Goal: Information Seeking & Learning: Learn about a topic

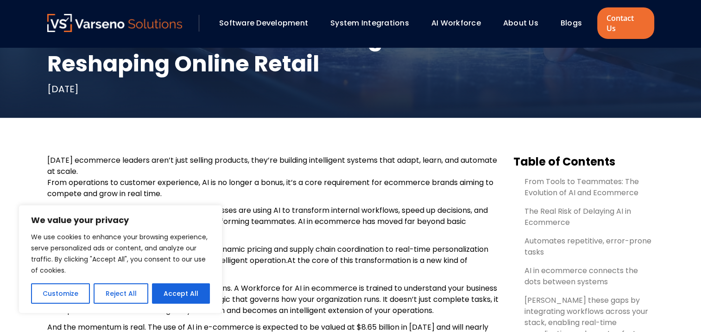
scroll to position [234, 0]
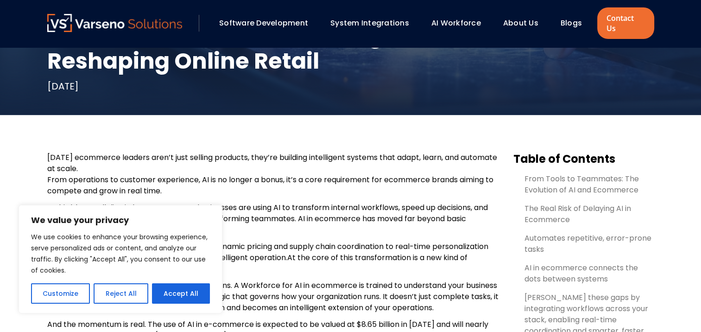
click at [115, 287] on button "Reject All" at bounding box center [121, 293] width 54 height 20
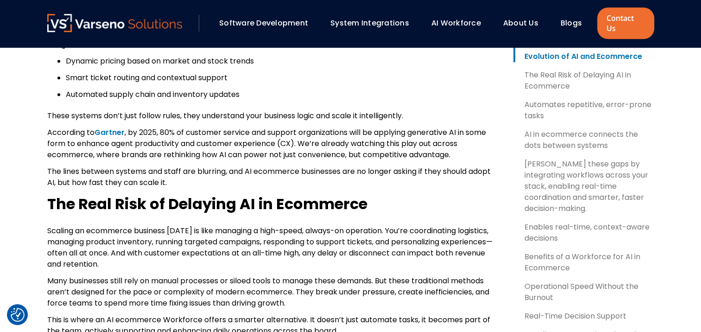
scroll to position [788, 0]
drag, startPoint x: 182, startPoint y: 133, endPoint x: 367, endPoint y: 133, distance: 185.4
click at [367, 133] on span ", by 2025, 80% of customer service and support organizations will be applying g…" at bounding box center [266, 143] width 439 height 33
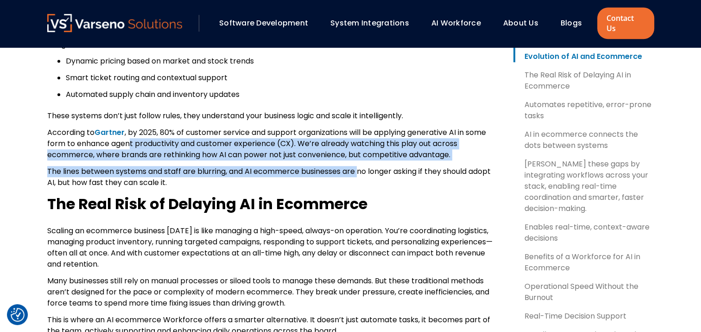
drag, startPoint x: 131, startPoint y: 147, endPoint x: 361, endPoint y: 161, distance: 230.4
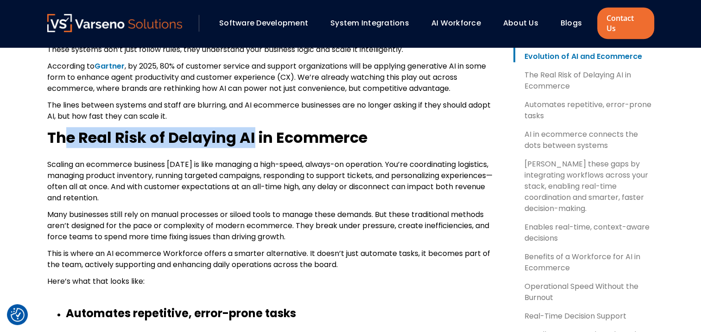
drag, startPoint x: 64, startPoint y: 135, endPoint x: 253, endPoint y: 131, distance: 188.3
click at [253, 131] on b "The Real Risk of Delaying AI in Ecommerce" at bounding box center [207, 137] width 320 height 21
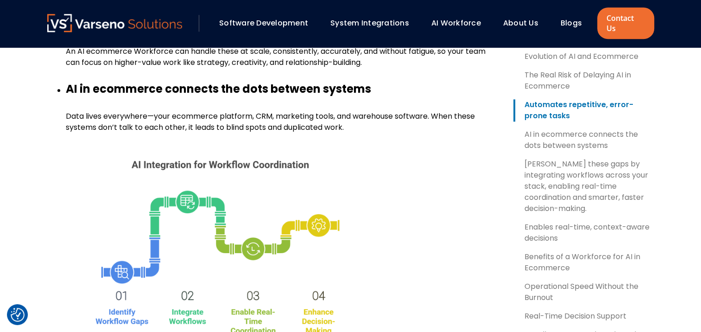
scroll to position [1173, 0]
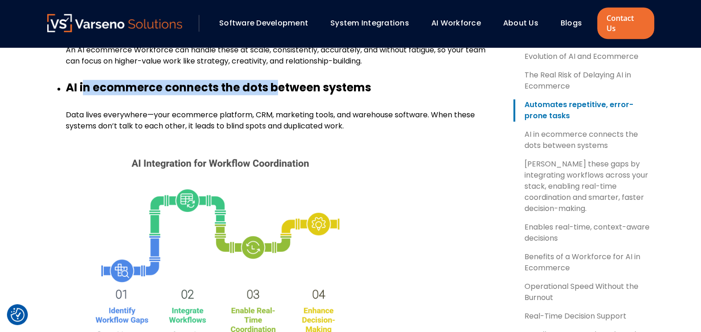
drag, startPoint x: 83, startPoint y: 87, endPoint x: 279, endPoint y: 90, distance: 195.2
click at [279, 90] on b "AI in ecommerce connects the dots between systems" at bounding box center [219, 87] width 306 height 15
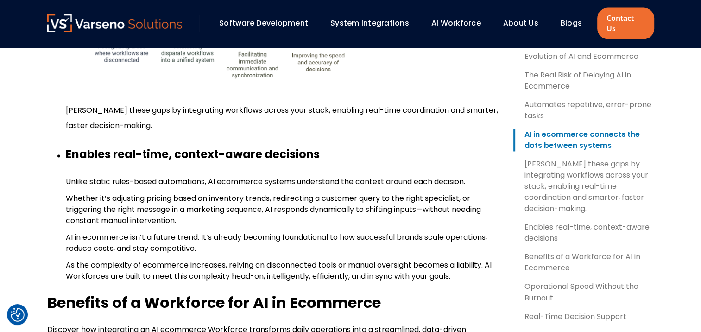
scroll to position [1487, 0]
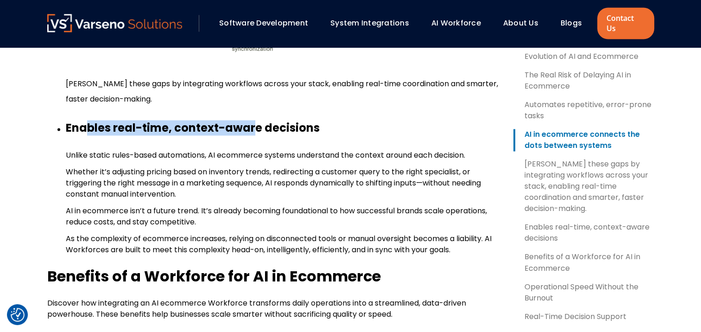
drag, startPoint x: 87, startPoint y: 129, endPoint x: 257, endPoint y: 130, distance: 169.7
click at [257, 130] on b "Enables real-time, context-aware decisions" at bounding box center [193, 127] width 254 height 15
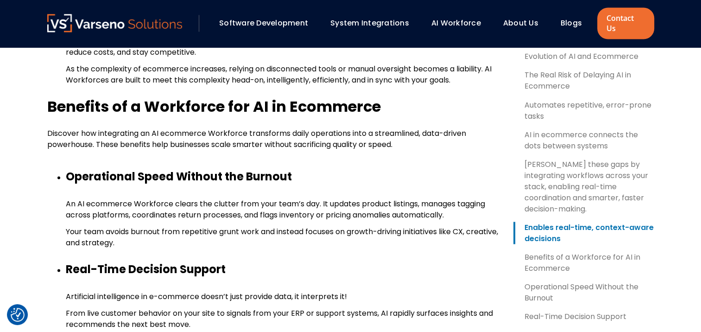
scroll to position [1660, 0]
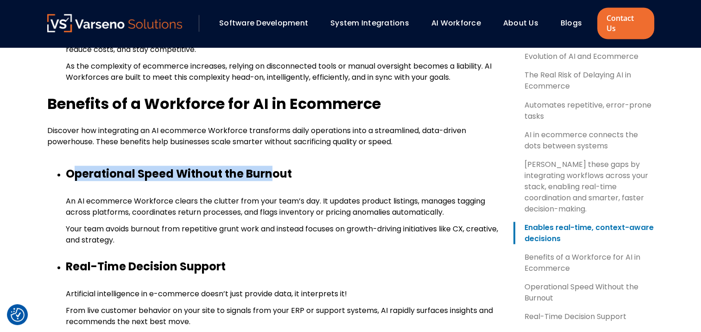
drag, startPoint x: 76, startPoint y: 176, endPoint x: 274, endPoint y: 184, distance: 197.7
click at [274, 184] on li "Operational Speed Without the Burnout An AI ecommerce Workforce clears the clut…" at bounding box center [282, 205] width 433 height 79
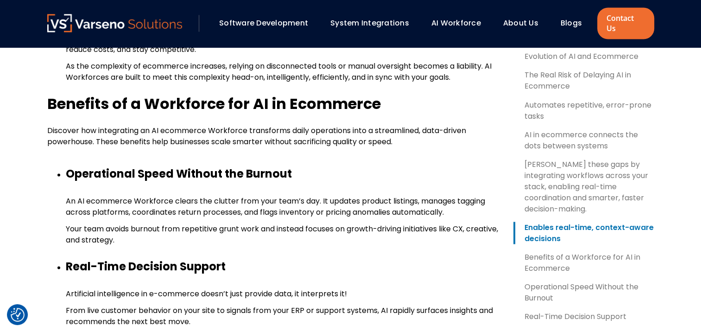
drag, startPoint x: 274, startPoint y: 184, endPoint x: 233, endPoint y: 236, distance: 65.8
click at [233, 236] on p "Your team avoids burnout from repetitive grunt work and instead focuses on grow…" at bounding box center [282, 234] width 433 height 22
click at [177, 204] on span "An AI ecommerce Workforce clears the clutter from your team’s day. It updates p…" at bounding box center [276, 206] width 420 height 22
drag, startPoint x: 177, startPoint y: 204, endPoint x: 338, endPoint y: 201, distance: 161.8
click at [338, 201] on span "An AI ecommerce Workforce clears the clutter from your team’s day. It updates p…" at bounding box center [276, 206] width 420 height 22
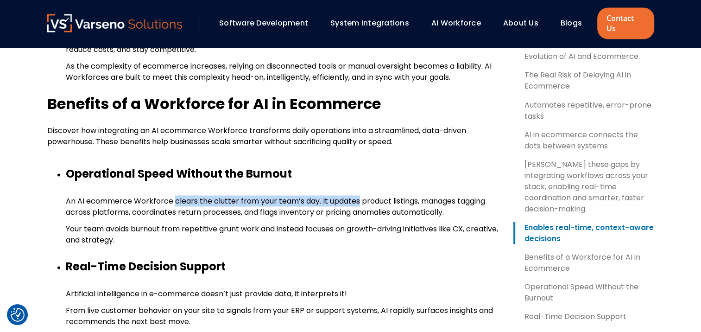
click at [338, 201] on span "An AI ecommerce Workforce clears the clutter from your team’s day. It updates p…" at bounding box center [276, 206] width 420 height 22
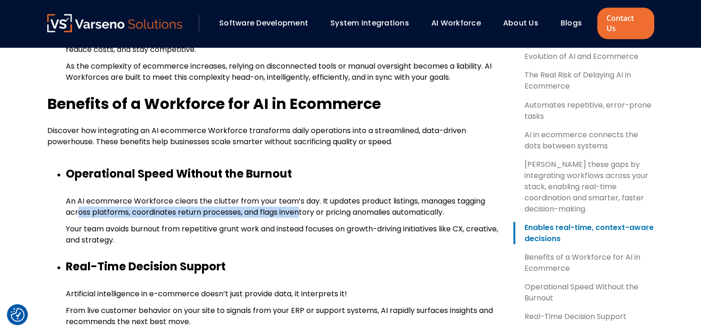
drag, startPoint x: 77, startPoint y: 212, endPoint x: 303, endPoint y: 209, distance: 225.8
click at [303, 209] on span "An AI ecommerce Workforce clears the clutter from your team’s day. It updates p…" at bounding box center [276, 206] width 420 height 22
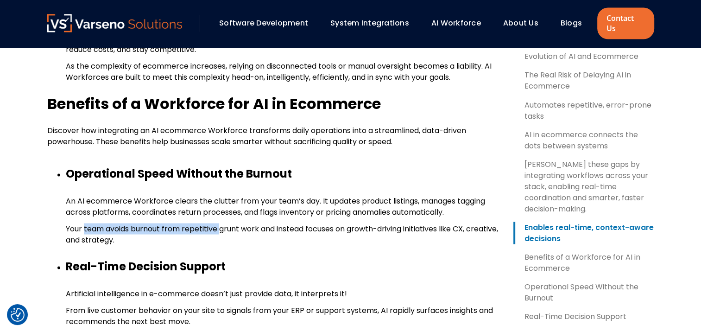
drag, startPoint x: 85, startPoint y: 234, endPoint x: 220, endPoint y: 230, distance: 135.0
click at [220, 230] on span "Your team avoids burnout from repetitive grunt work and instead focuses on grow…" at bounding box center [282, 234] width 433 height 22
drag, startPoint x: 260, startPoint y: 228, endPoint x: 350, endPoint y: 226, distance: 90.4
click at [350, 226] on span "Your team avoids burnout from repetitive grunt work and instead focuses on grow…" at bounding box center [282, 234] width 433 height 22
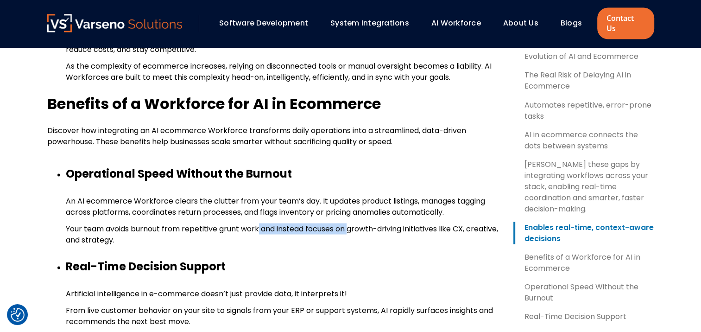
click at [350, 226] on span "Your team avoids burnout from repetitive grunt work and instead focuses on grow…" at bounding box center [282, 234] width 433 height 22
click at [384, 237] on p "Your team avoids burnout from repetitive grunt work and instead focuses on grow…" at bounding box center [282, 234] width 433 height 22
drag, startPoint x: 354, startPoint y: 228, endPoint x: 441, endPoint y: 229, distance: 86.7
click at [441, 229] on span "Your team avoids burnout from repetitive grunt work and instead focuses on grow…" at bounding box center [282, 234] width 433 height 22
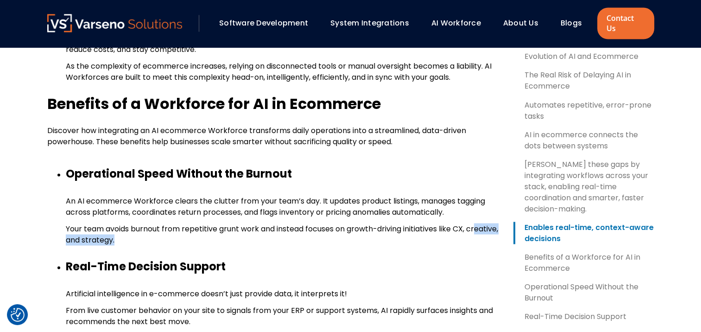
drag, startPoint x: 74, startPoint y: 246, endPoint x: 152, endPoint y: 247, distance: 77.9
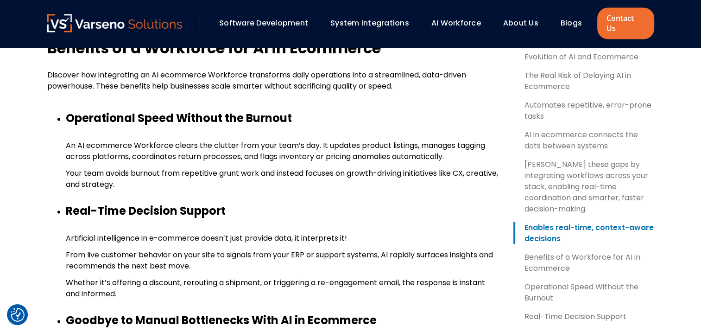
click at [152, 247] on li "Real-Time Decision Support Artificial intelligence in e-commerce doesn’t just p…" at bounding box center [282, 252] width 433 height 96
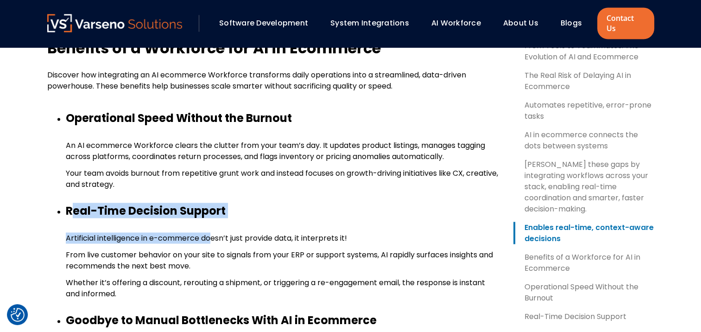
drag, startPoint x: 71, startPoint y: 210, endPoint x: 214, endPoint y: 228, distance: 144.0
click at [214, 228] on li "Real-Time Decision Support Artificial intelligence in e-commerce doesn’t just p…" at bounding box center [282, 252] width 433 height 96
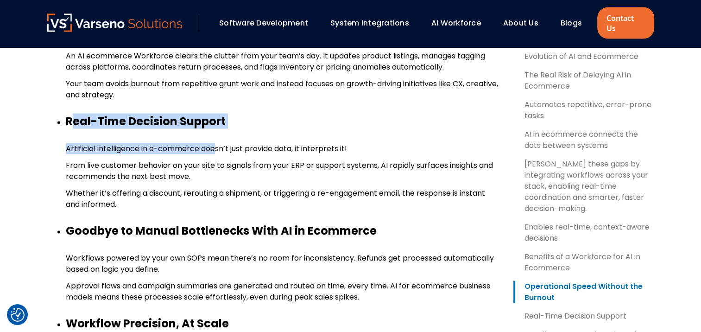
scroll to position [1866, 0]
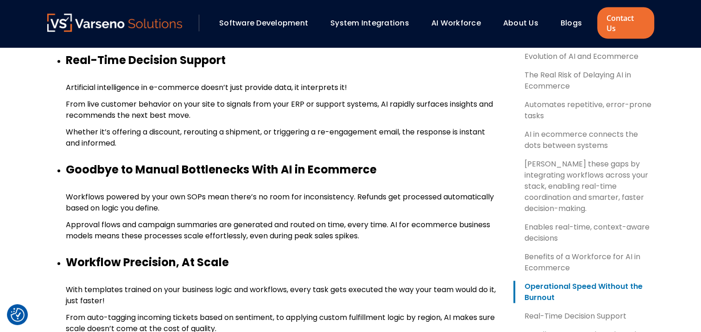
click at [214, 228] on span "Approval flows and campaign summaries are generated and routed on time, every t…" at bounding box center [278, 230] width 425 height 22
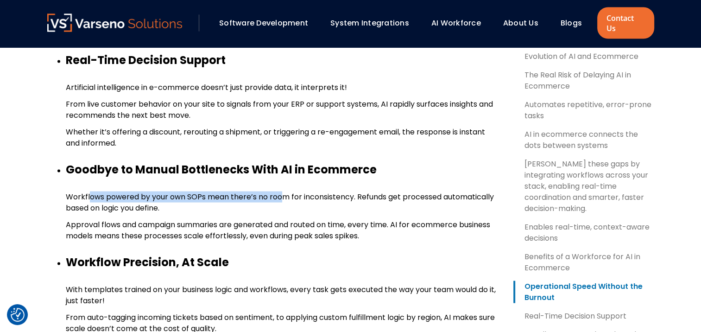
drag, startPoint x: 87, startPoint y: 198, endPoint x: 284, endPoint y: 202, distance: 197.1
click at [284, 202] on span "Workflows powered by your own SOPs mean there’s no room for inconsistency. Refu…" at bounding box center [280, 202] width 428 height 22
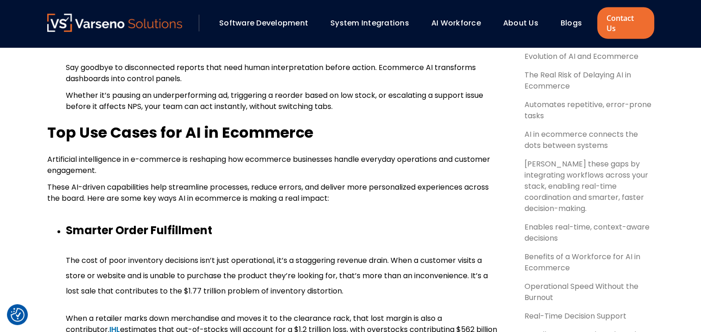
scroll to position [2181, 0]
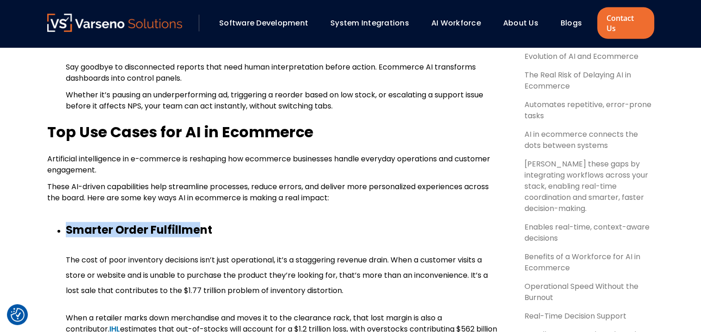
drag, startPoint x: 63, startPoint y: 230, endPoint x: 202, endPoint y: 223, distance: 139.3
drag, startPoint x: 202, startPoint y: 223, endPoint x: 148, endPoint y: 233, distance: 55.3
click at [148, 233] on b "Smarter Order Fulfillment" at bounding box center [139, 229] width 147 height 15
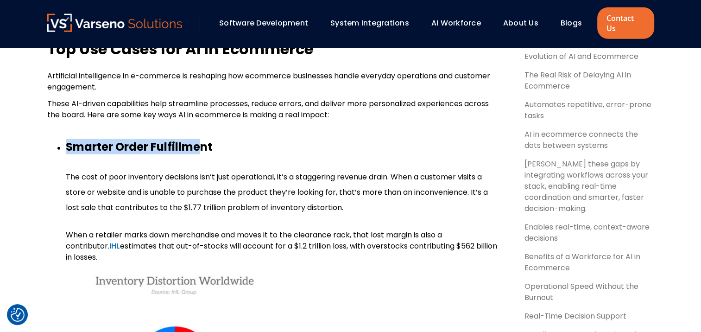
scroll to position [2268, 0]
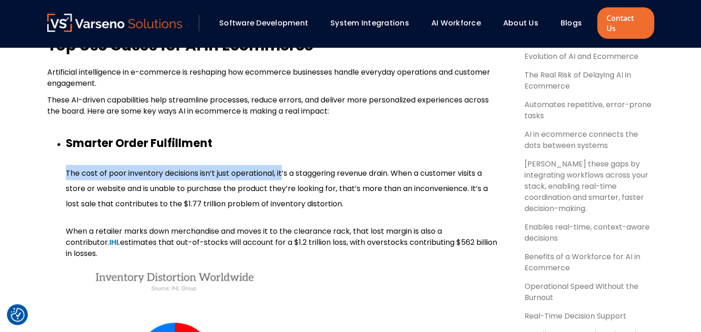
drag, startPoint x: 67, startPoint y: 172, endPoint x: 284, endPoint y: 179, distance: 217.1
click at [284, 179] on span "The cost of poor inventory decisions isn’t just operational, it’s a staggering …" at bounding box center [277, 188] width 422 height 41
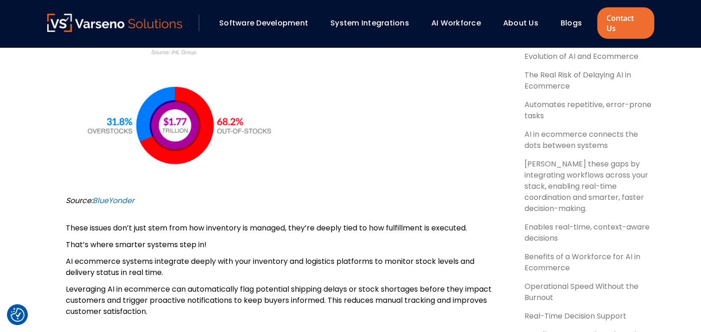
scroll to position [2621, 0]
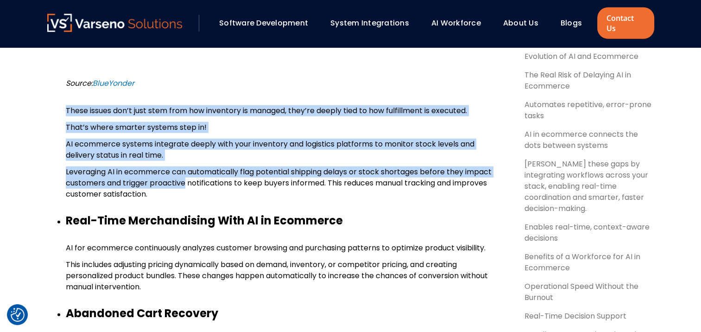
drag, startPoint x: 67, startPoint y: 103, endPoint x: 186, endPoint y: 172, distance: 137.6
click at [186, 172] on span "Leveraging AI in ecommerce can automatically flag potential shipping delays or …" at bounding box center [279, 182] width 426 height 33
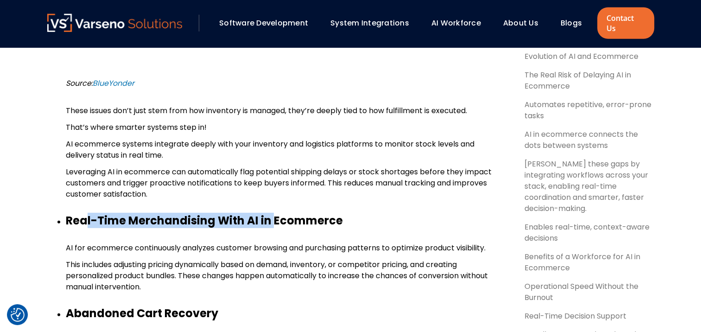
click at [276, 217] on b "Real-Time Merchandising With AI in Ecommerce" at bounding box center [204, 220] width 277 height 15
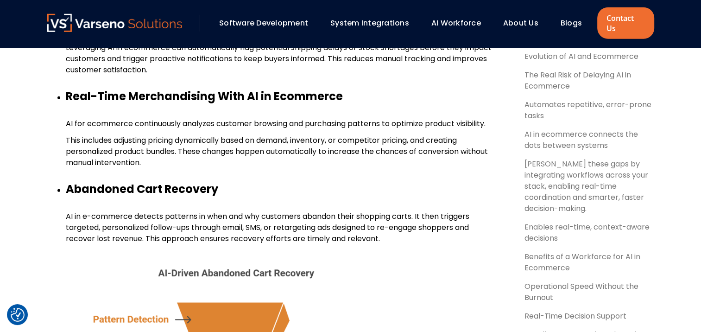
scroll to position [2745, 0]
click at [78, 182] on b "Abandoned Cart Recovery" at bounding box center [142, 189] width 153 height 15
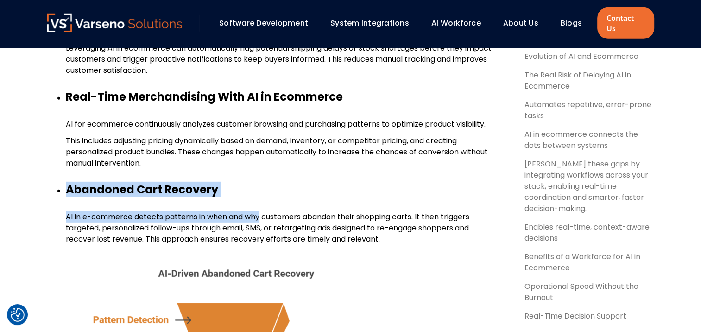
drag, startPoint x: 78, startPoint y: 172, endPoint x: 255, endPoint y: 201, distance: 179.3
click at [255, 201] on li "Abandoned Cart Recovery AI in e-commerce detects patterns in when and why custo…" at bounding box center [282, 313] width 433 height 261
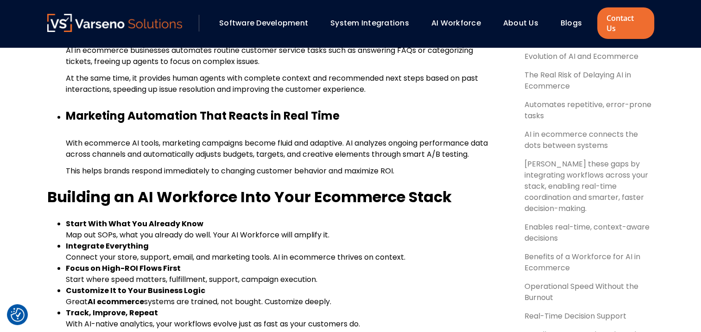
scroll to position [3185, 0]
